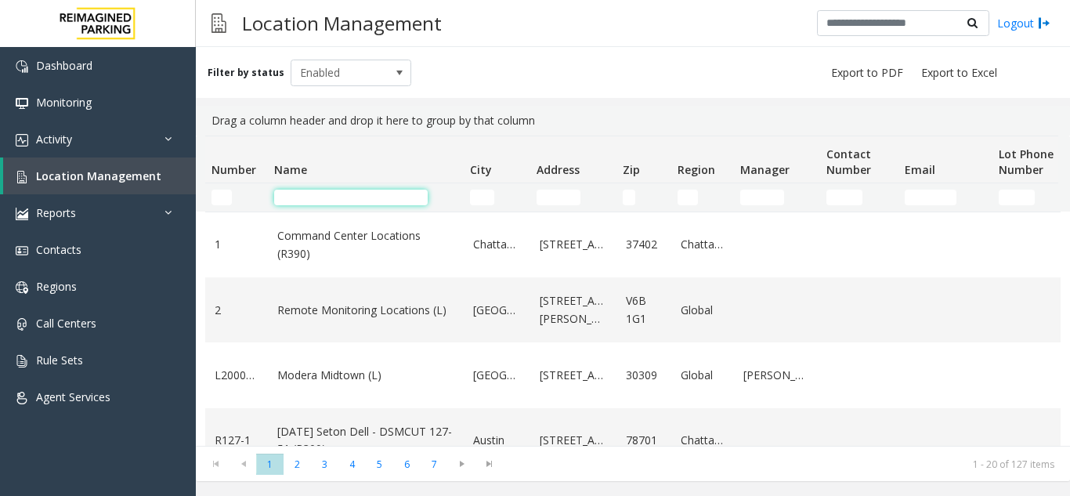
click at [372, 199] on input "Name Filter" at bounding box center [351, 198] width 154 height 16
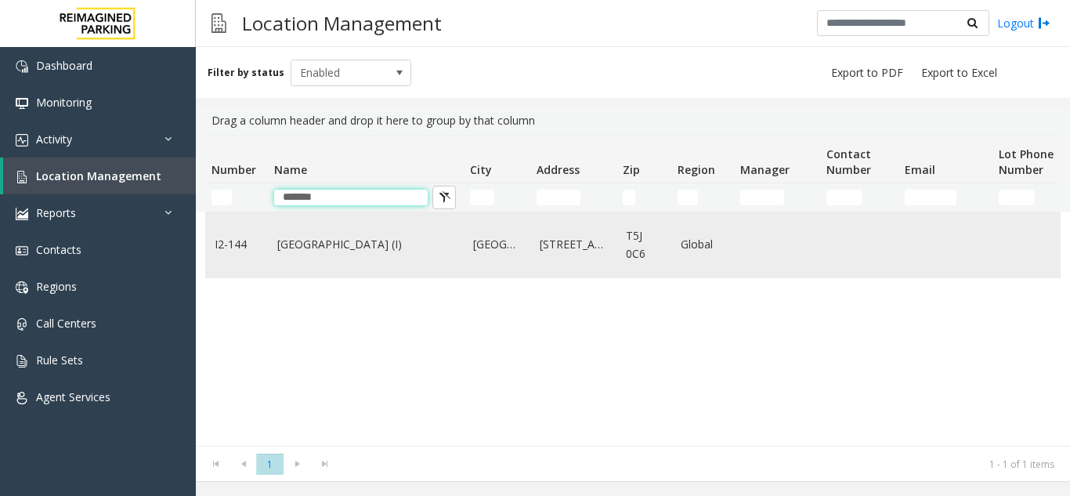
type input "*******"
click at [323, 238] on link "[GEOGRAPHIC_DATA] (I)" at bounding box center [365, 244] width 177 height 17
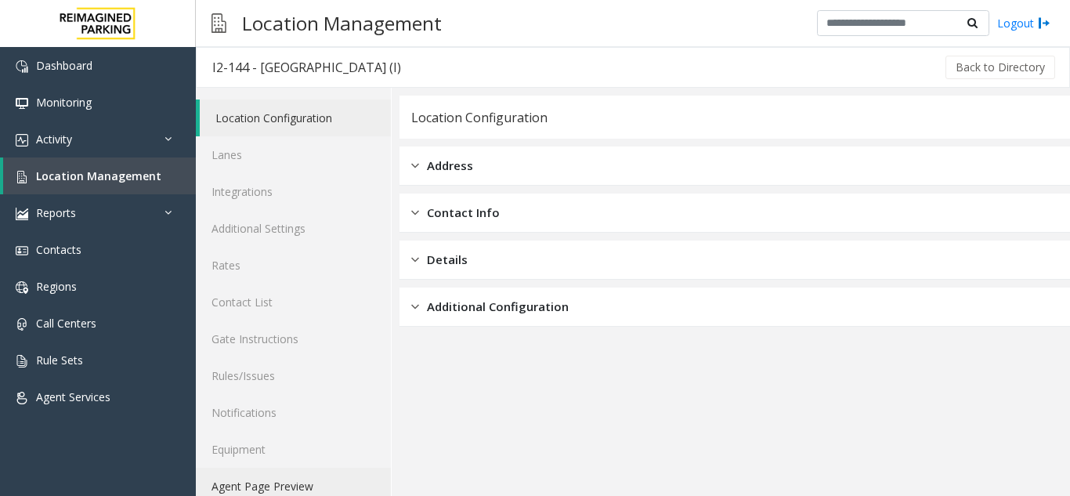
click at [289, 481] on link "Agent Page Preview" at bounding box center [293, 486] width 195 height 37
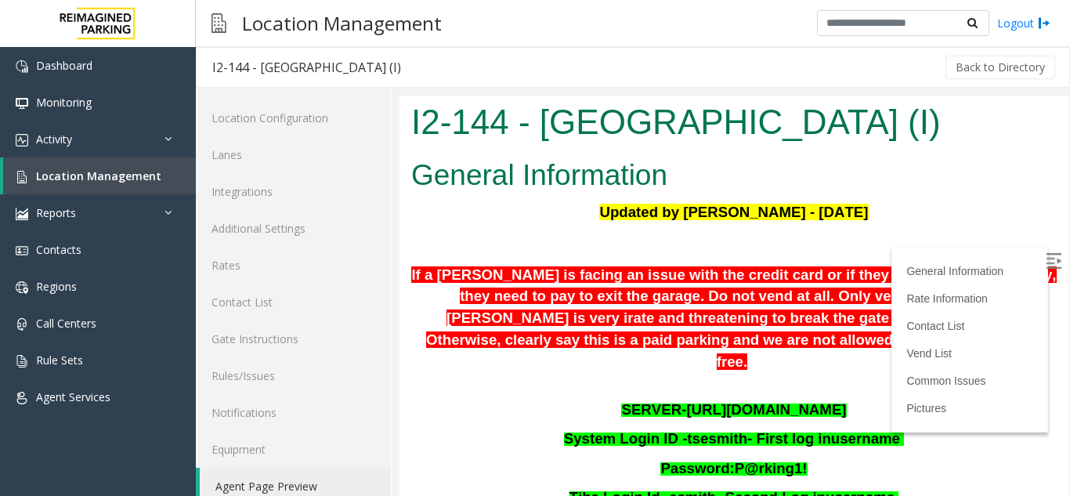
scroll to position [78, 0]
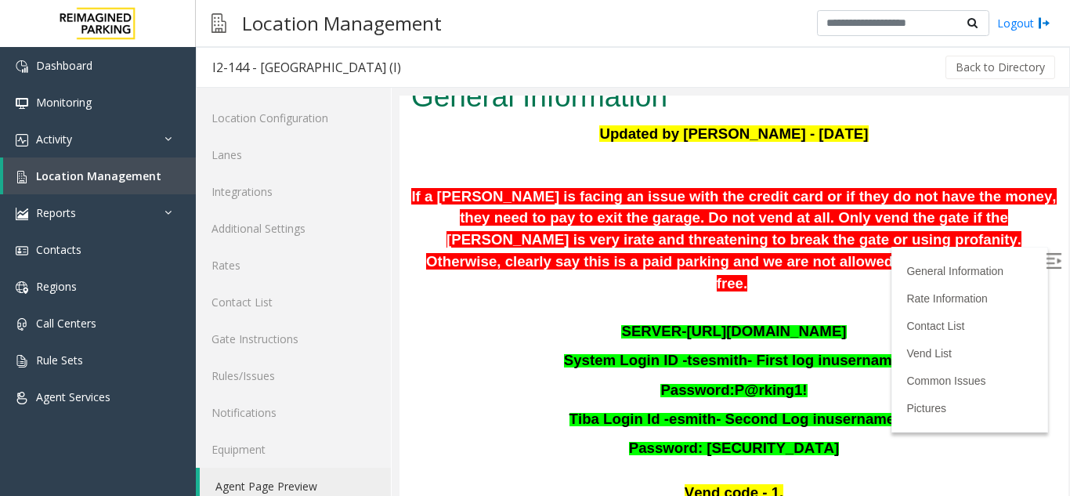
click at [693, 265] on span "reatening to break the gate or using profanity. Otherwise, clearly say this is …" at bounding box center [734, 261] width 616 height 60
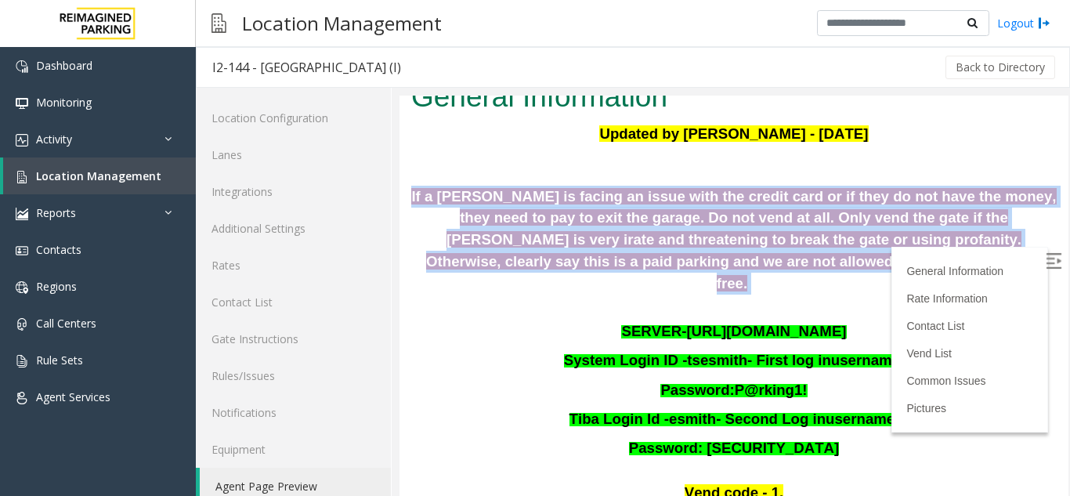
click at [695, 262] on span "reatening to break the gate or using profanity. Otherwise, clearly say this is …" at bounding box center [734, 261] width 616 height 60
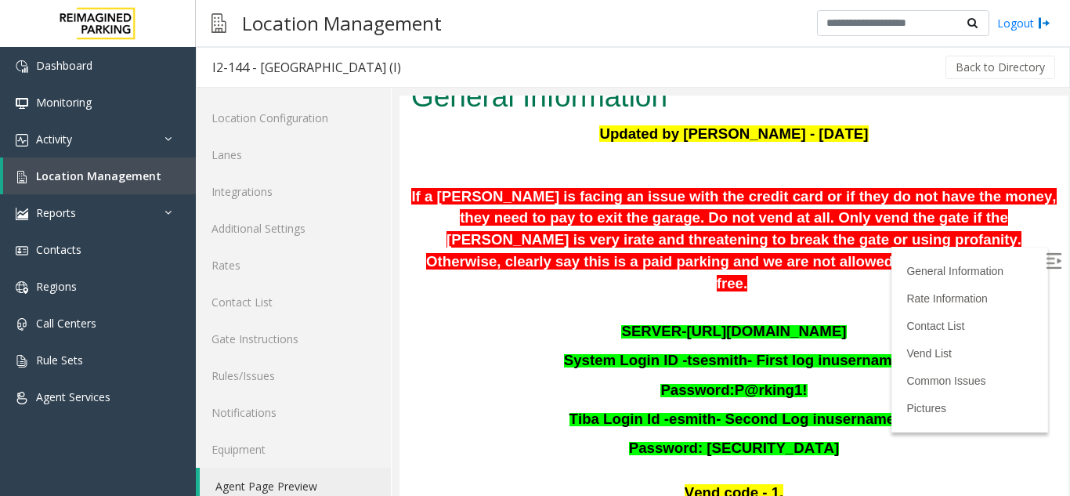
click at [708, 323] on span "[URL][DOMAIN_NAME]" at bounding box center [766, 331] width 160 height 16
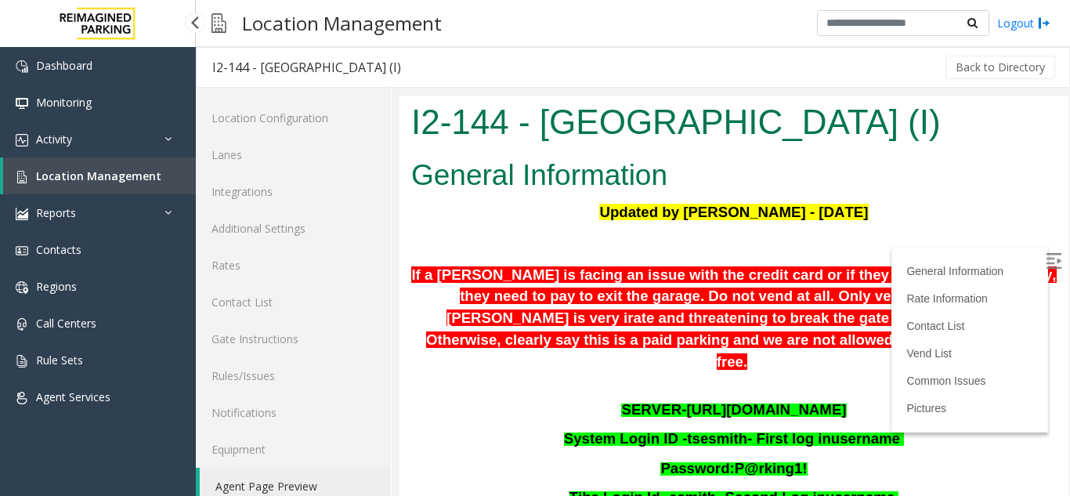
scroll to position [78, 0]
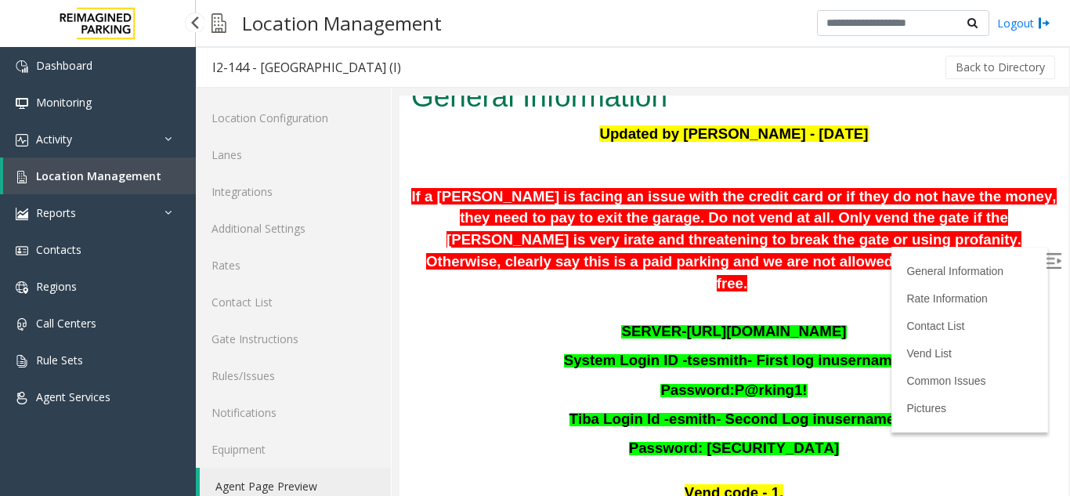
drag, startPoint x: 0, startPoint y: 0, endPoint x: 174, endPoint y: 170, distance: 243.2
click at [174, 170] on link "Location Management" at bounding box center [99, 175] width 193 height 37
